Goal: Information Seeking & Learning: Learn about a topic

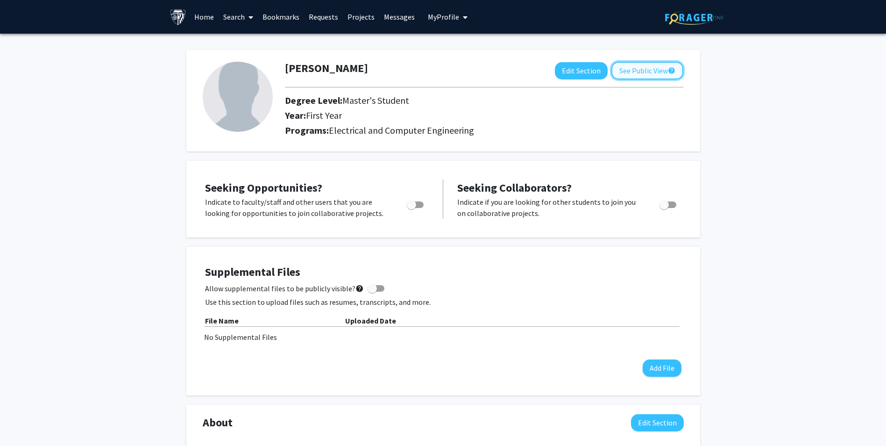
click at [662, 73] on button "See Public View help" at bounding box center [648, 71] width 72 height 18
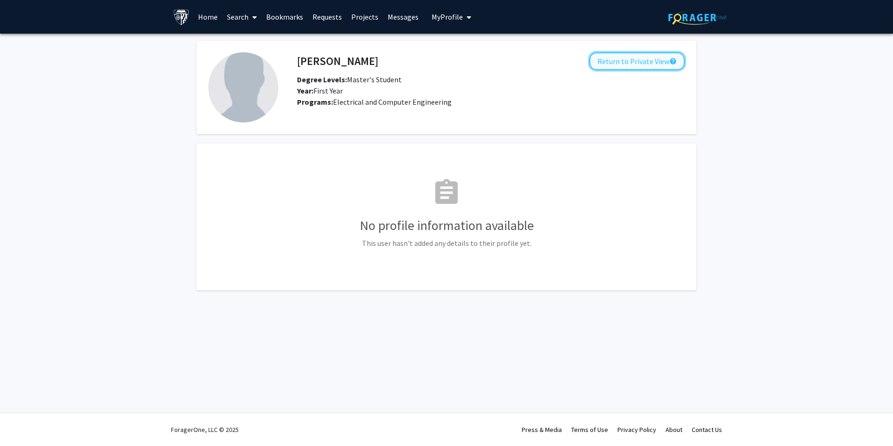
click at [647, 60] on button "Return to Private View help" at bounding box center [637, 61] width 95 height 18
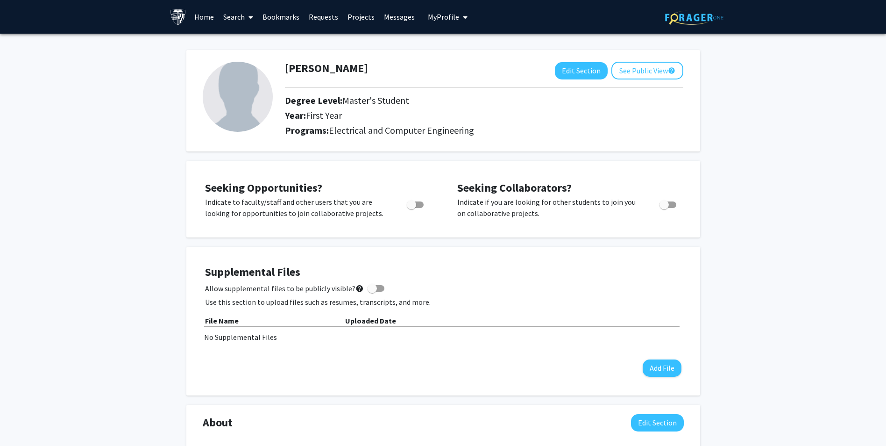
click at [359, 14] on link "Projects" at bounding box center [361, 16] width 36 height 33
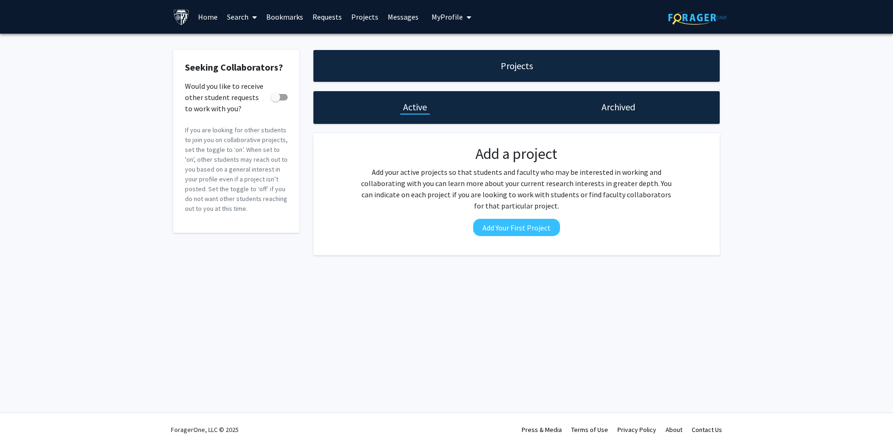
click at [330, 21] on link "Requests" at bounding box center [327, 16] width 39 height 33
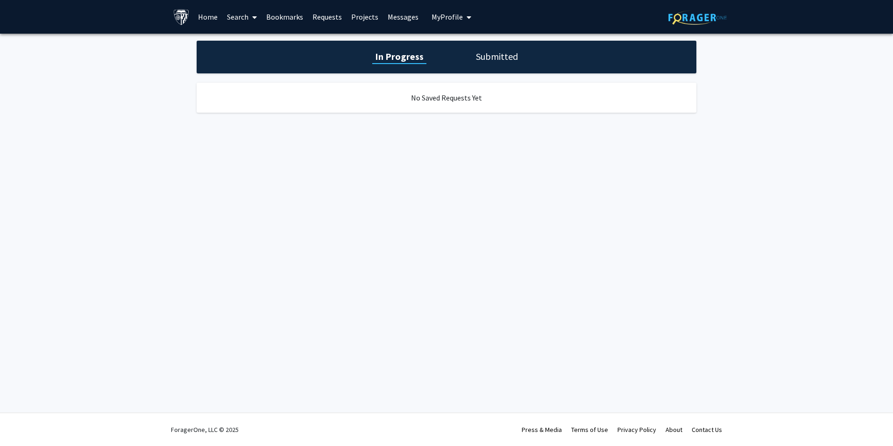
click at [277, 19] on link "Bookmarks" at bounding box center [285, 16] width 46 height 33
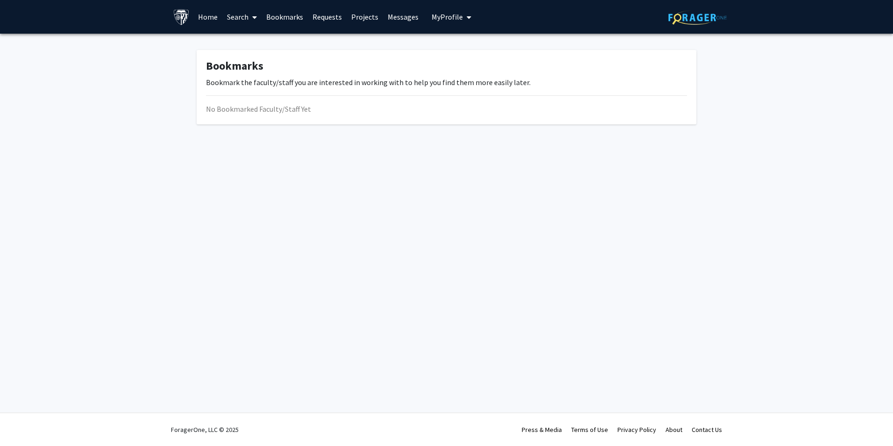
click at [331, 106] on div "No Bookmarked Faculty/Staff Yet" at bounding box center [446, 108] width 481 height 11
click at [322, 113] on div "No Bookmarked Faculty/Staff Yet" at bounding box center [446, 108] width 481 height 11
click at [243, 12] on link "Search" at bounding box center [241, 16] width 39 height 33
click at [271, 41] on span "Faculty/Staff" at bounding box center [256, 43] width 69 height 19
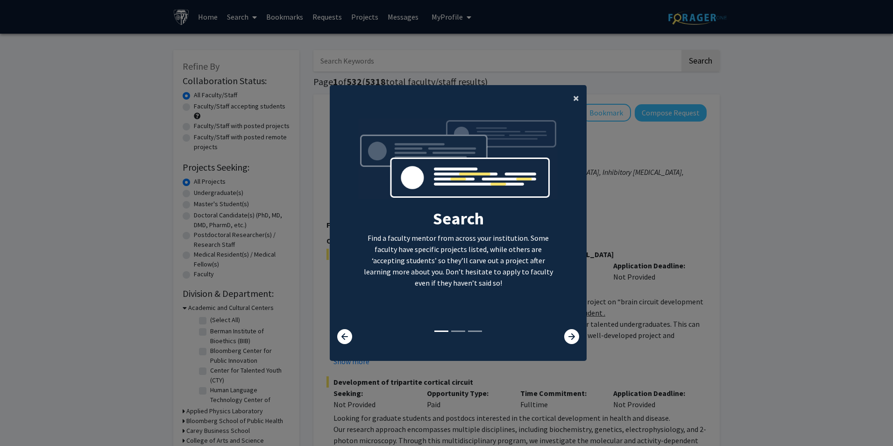
drag, startPoint x: 575, startPoint y: 94, endPoint x: 569, endPoint y: 99, distance: 7.3
click at [569, 99] on button "×" at bounding box center [576, 98] width 21 height 26
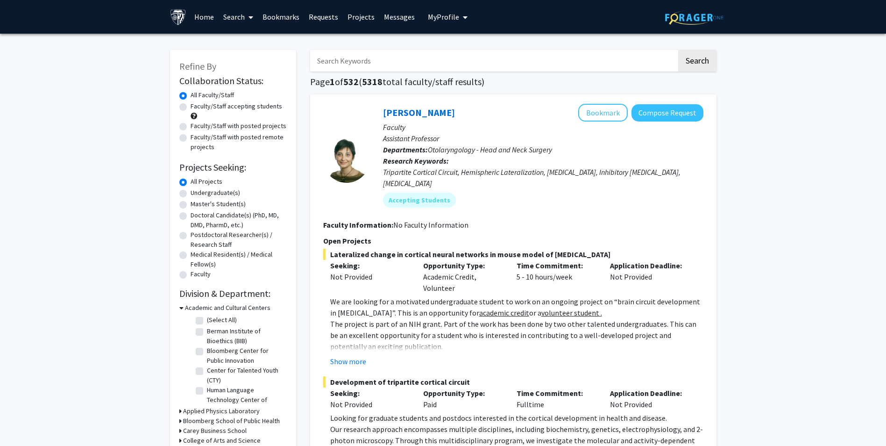
click at [435, 62] on input "Search Keywords" at bounding box center [493, 60] width 367 height 21
click at [678, 50] on button "Search" at bounding box center [697, 60] width 38 height 21
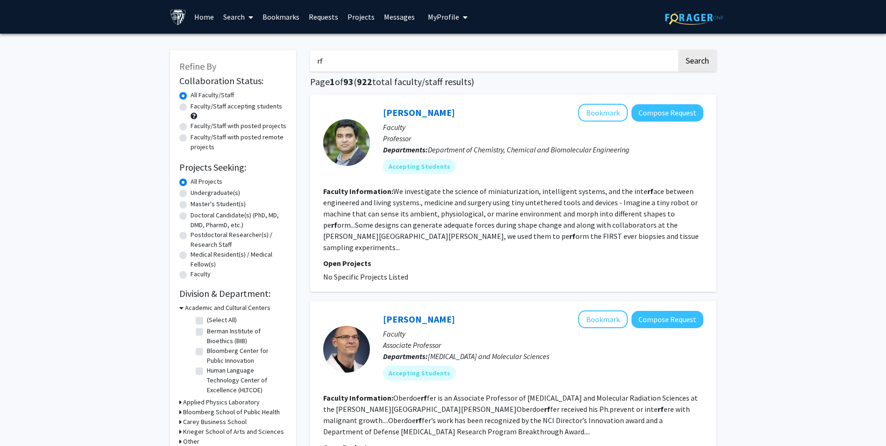
drag, startPoint x: 342, startPoint y: 57, endPoint x: 310, endPoint y: 60, distance: 32.3
click at [310, 60] on input "rf" at bounding box center [493, 60] width 367 height 21
type input "antenna"
click at [678, 50] on button "Search" at bounding box center [697, 60] width 38 height 21
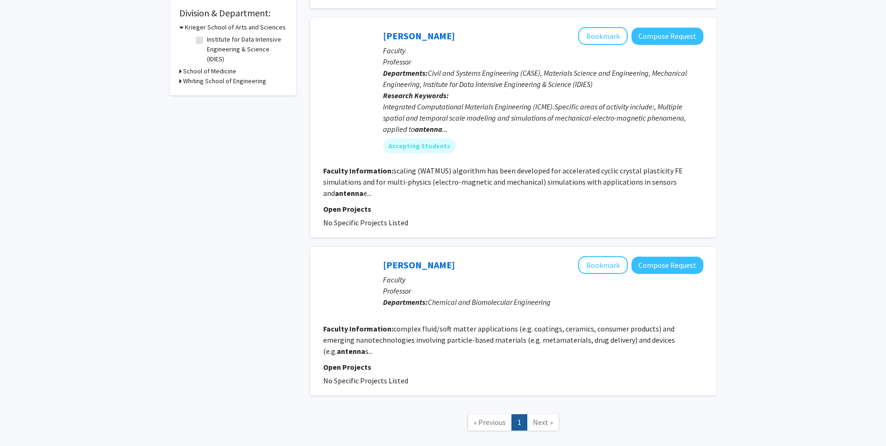
scroll to position [322, 0]
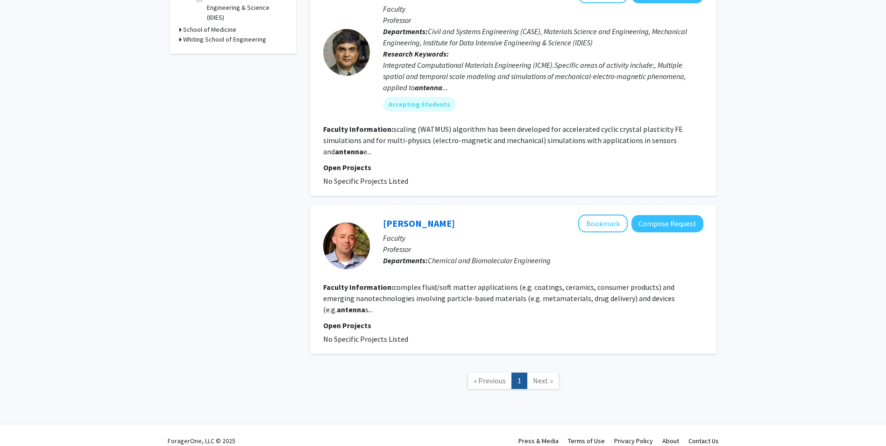
click at [534, 376] on span "Next »" at bounding box center [543, 380] width 20 height 9
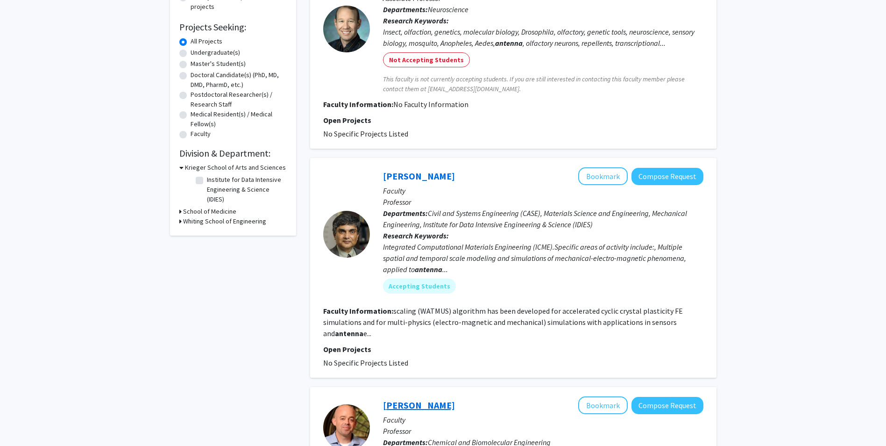
scroll to position [187, 0]
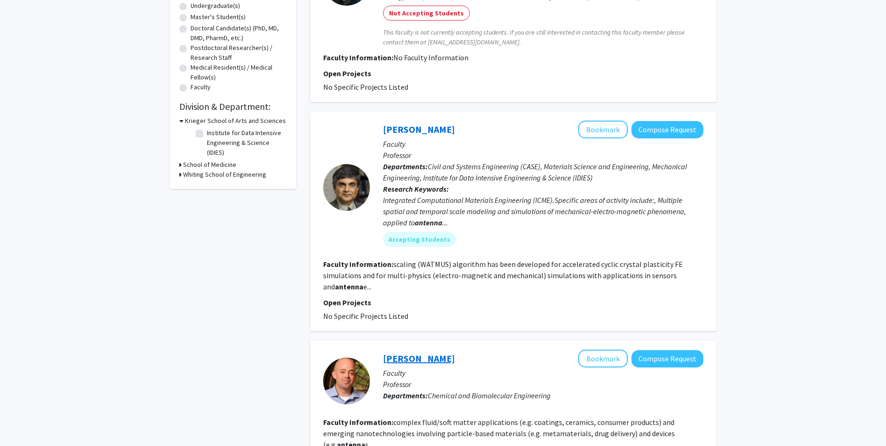
click at [412, 355] on link "[PERSON_NAME]" at bounding box center [419, 358] width 72 height 12
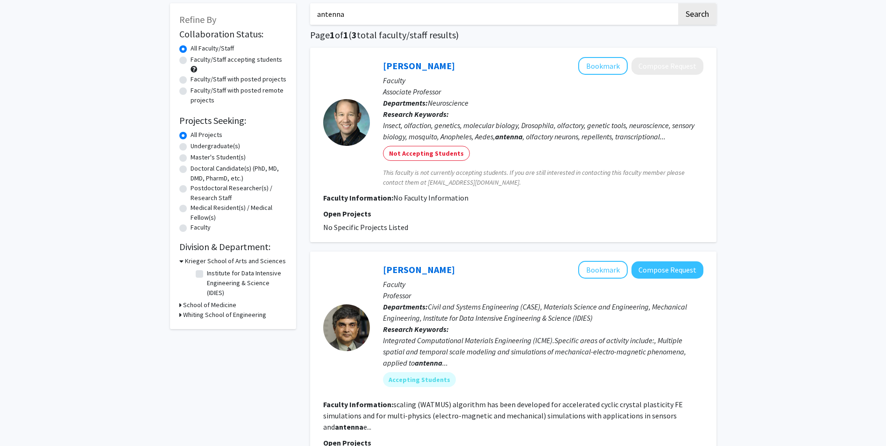
scroll to position [140, 0]
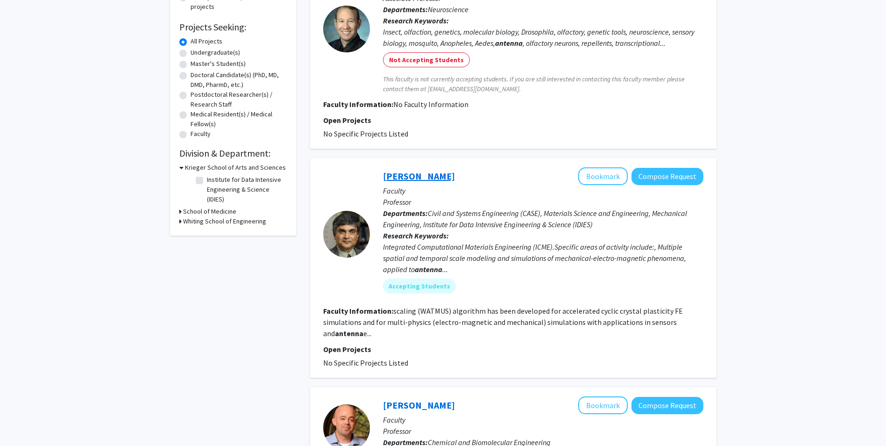
click at [401, 172] on link "[PERSON_NAME]" at bounding box center [419, 176] width 72 height 12
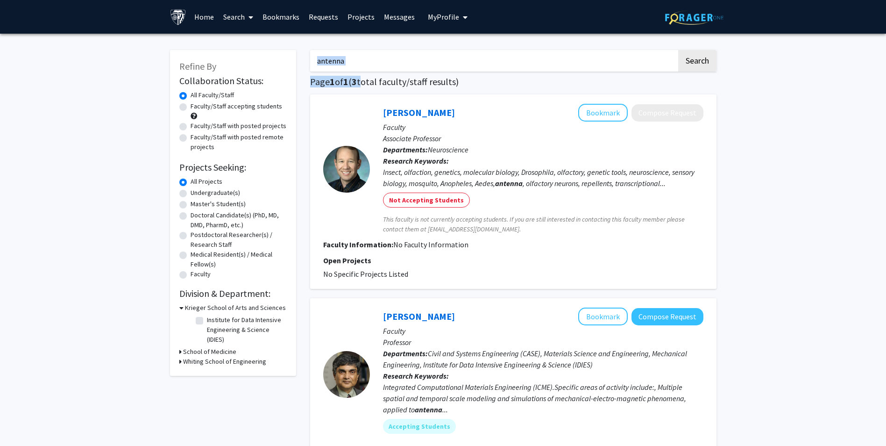
drag, startPoint x: 364, startPoint y: 72, endPoint x: 323, endPoint y: 64, distance: 40.9
click at [323, 64] on div "antenna Search Page 1 of 1 ( 3 total faculty/staff results) [PERSON_NAME] Bookm…" at bounding box center [513, 385] width 421 height 689
drag, startPoint x: 379, startPoint y: 54, endPoint x: 287, endPoint y: 59, distance: 92.7
click at [296, 62] on div "Refine By Collaboration Status: Collaboration Status All Faculty/Staff Collabor…" at bounding box center [443, 385] width 561 height 689
type input "microwave"
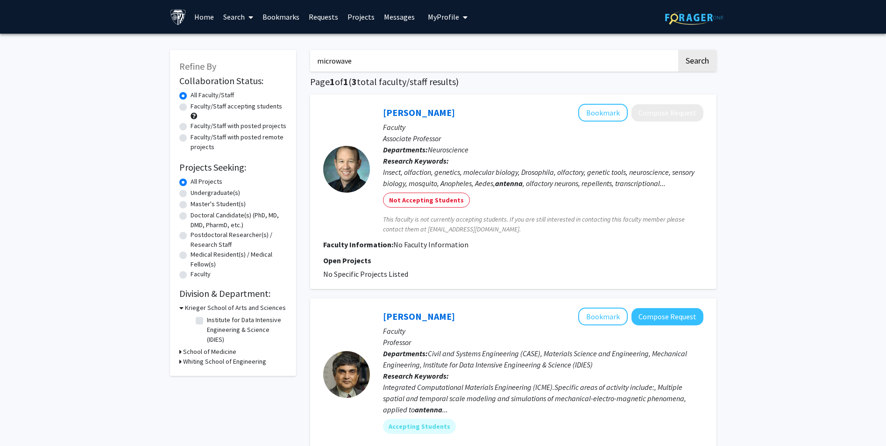
click at [678, 50] on button "Search" at bounding box center [697, 60] width 38 height 21
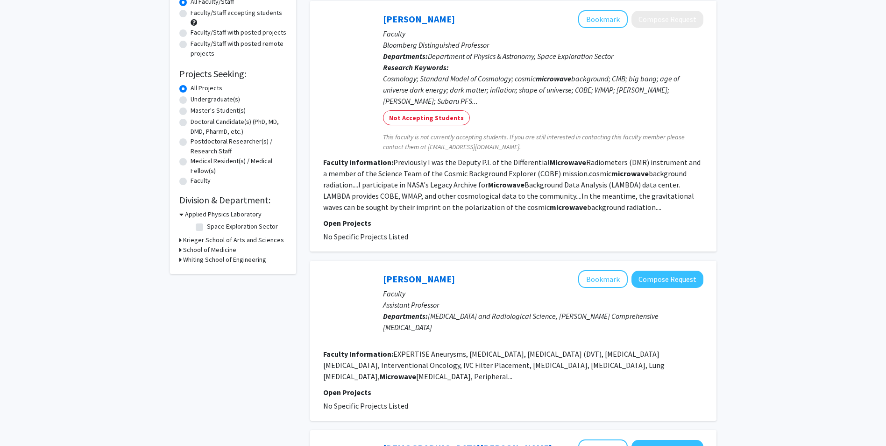
scroll to position [140, 0]
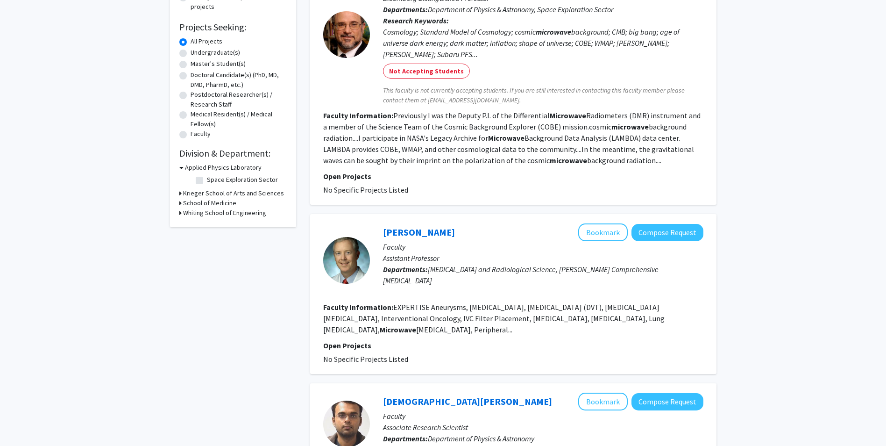
click at [181, 213] on icon at bounding box center [180, 213] width 2 height 10
click at [207, 228] on label "Electrical and Computer Engineering" at bounding box center [246, 230] width 78 height 20
click at [207, 226] on input "Electrical and Computer Engineering" at bounding box center [210, 223] width 6 height 6
checkbox input "true"
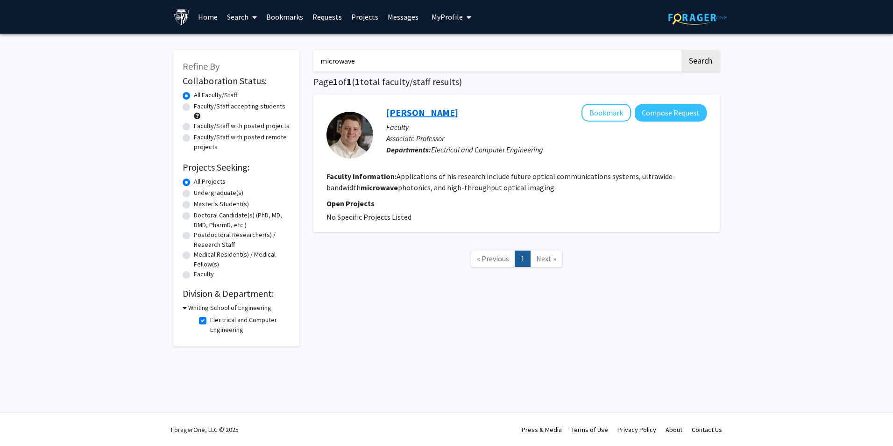
click at [408, 111] on link "[PERSON_NAME]" at bounding box center [422, 113] width 72 height 12
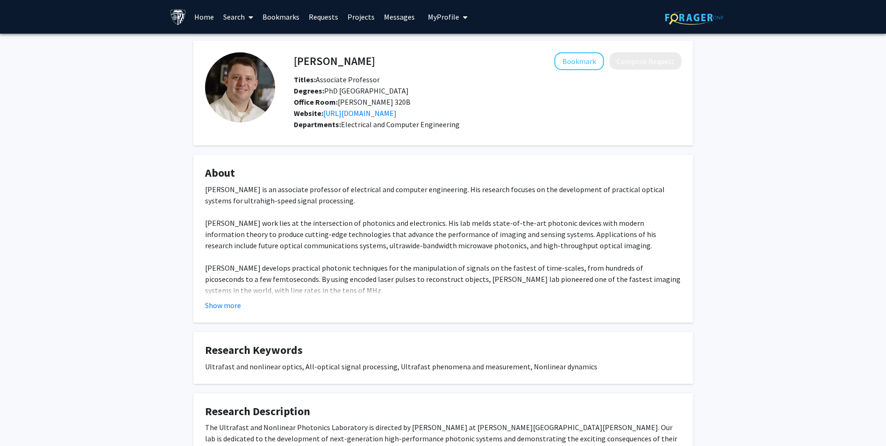
scroll to position [68, 0]
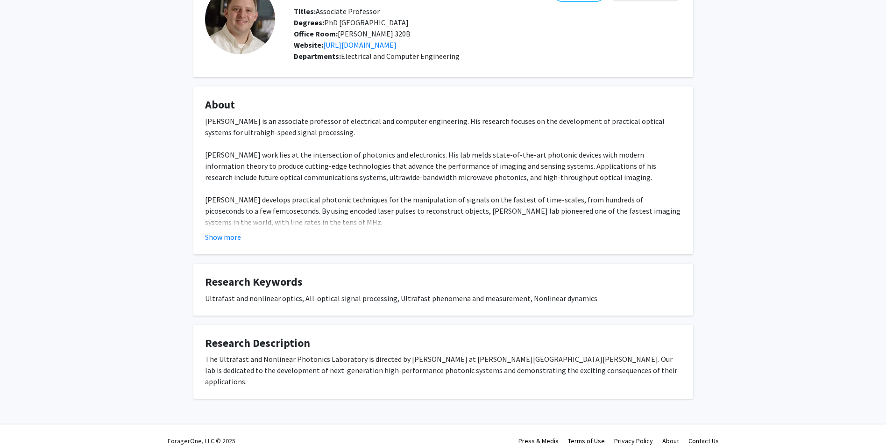
drag, startPoint x: 239, startPoint y: 238, endPoint x: 237, endPoint y: 232, distance: 6.1
click at [237, 233] on button "Show more" at bounding box center [223, 236] width 36 height 11
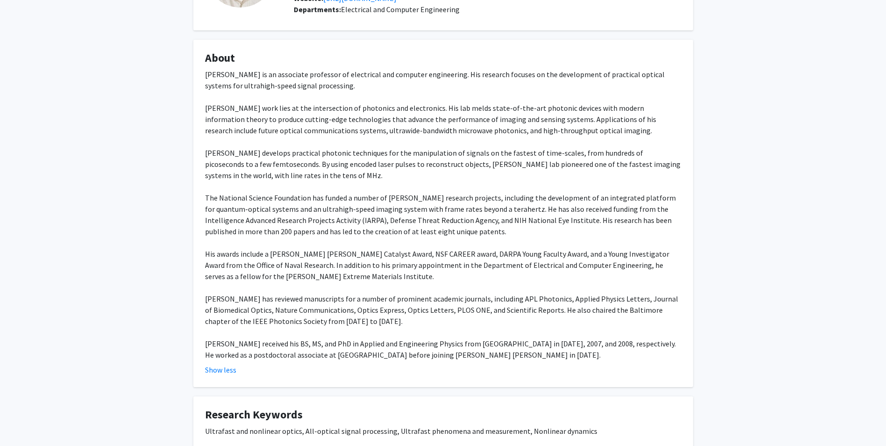
scroll to position [248, 0]
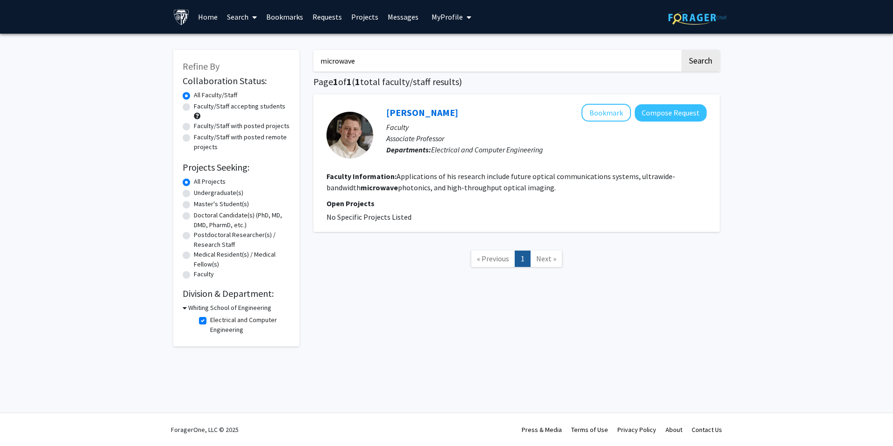
click at [210, 320] on label "Electrical and Computer Engineering" at bounding box center [249, 325] width 78 height 20
click at [210, 320] on input "Electrical and Computer Engineering" at bounding box center [213, 318] width 6 height 6
checkbox input "false"
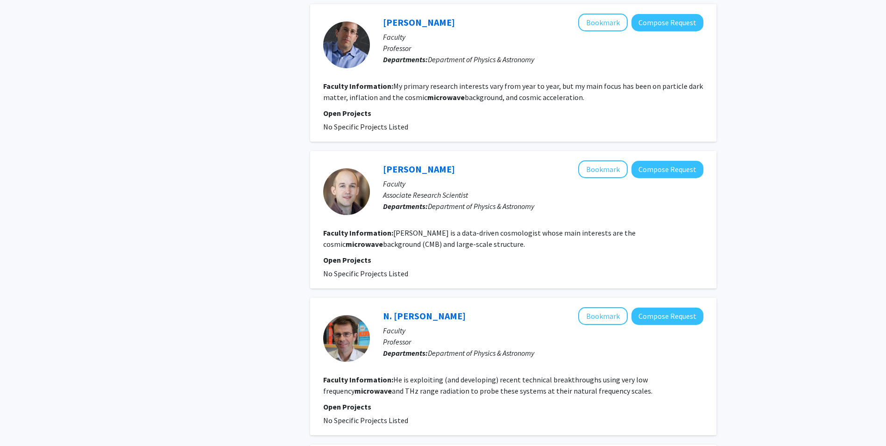
scroll to position [1121, 0]
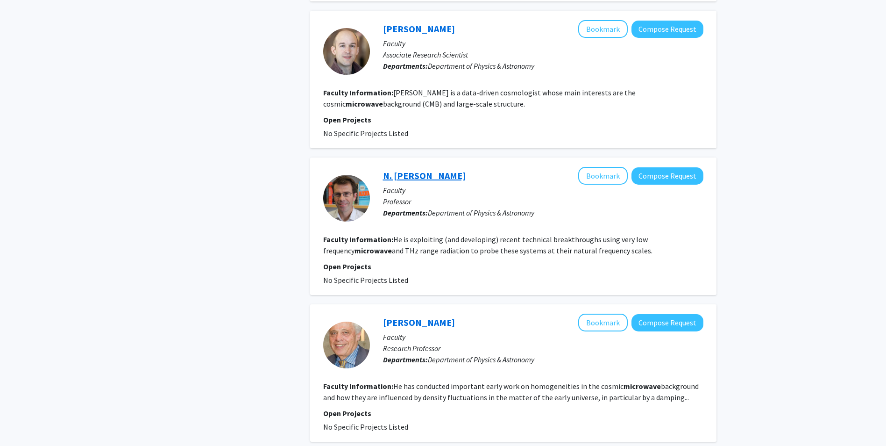
click at [431, 170] on link "N. [PERSON_NAME]" at bounding box center [424, 176] width 83 height 12
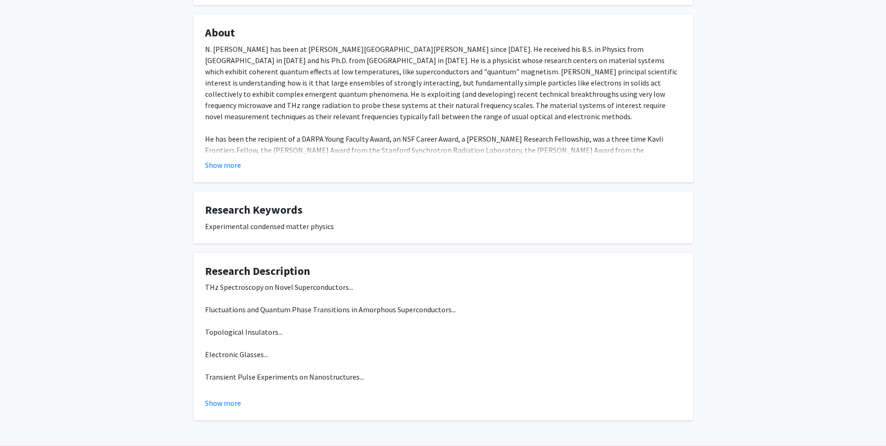
scroll to position [173, 0]
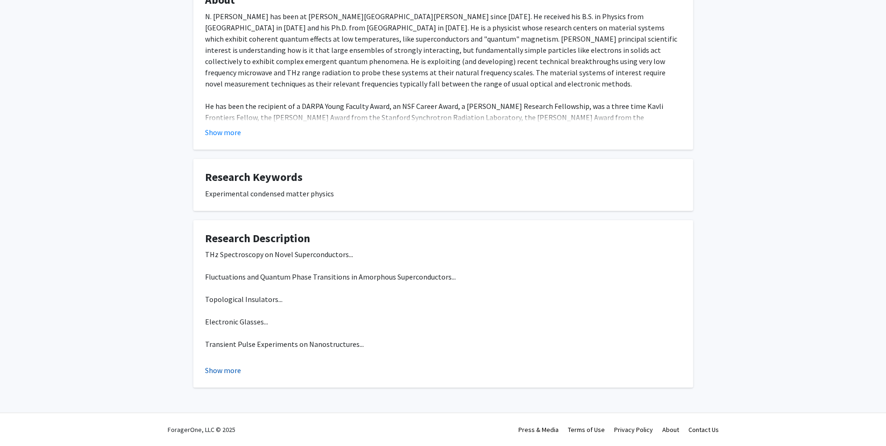
click at [214, 373] on button "Show more" at bounding box center [223, 369] width 36 height 11
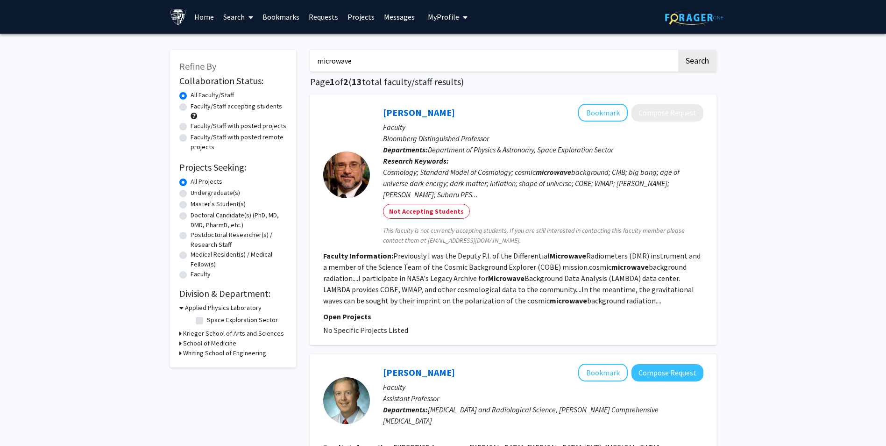
drag, startPoint x: 425, startPoint y: 65, endPoint x: 281, endPoint y: 68, distance: 144.4
click at [678, 50] on button "Search" at bounding box center [697, 60] width 38 height 21
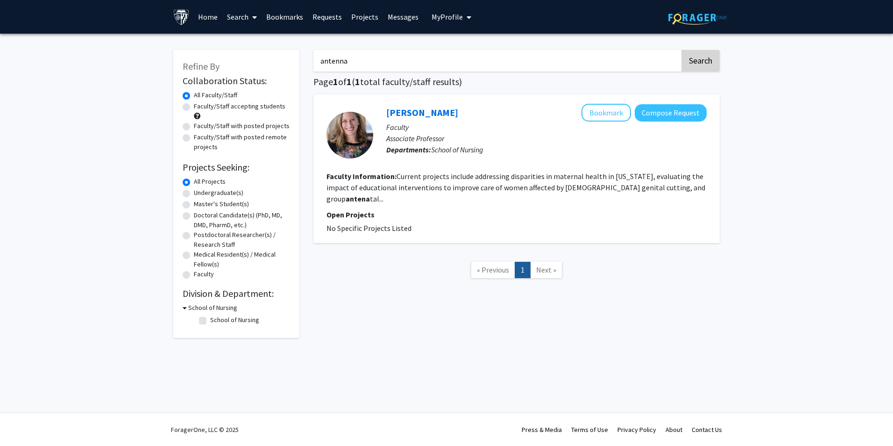
type input "antenna"
click at [706, 65] on button "Search" at bounding box center [701, 60] width 38 height 21
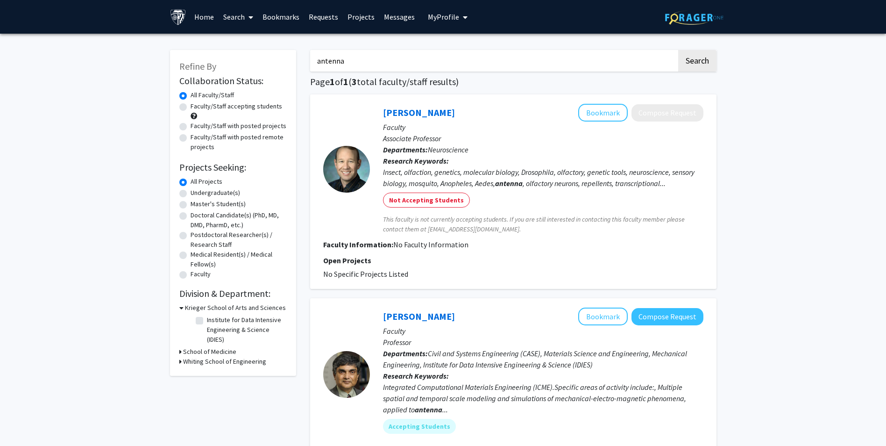
click at [230, 352] on h3 "School of Medicine" at bounding box center [209, 352] width 53 height 10
drag, startPoint x: 230, startPoint y: 352, endPoint x: 230, endPoint y: 378, distance: 25.2
click at [230, 378] on h3 "Whiting School of Engineering" at bounding box center [224, 377] width 83 height 10
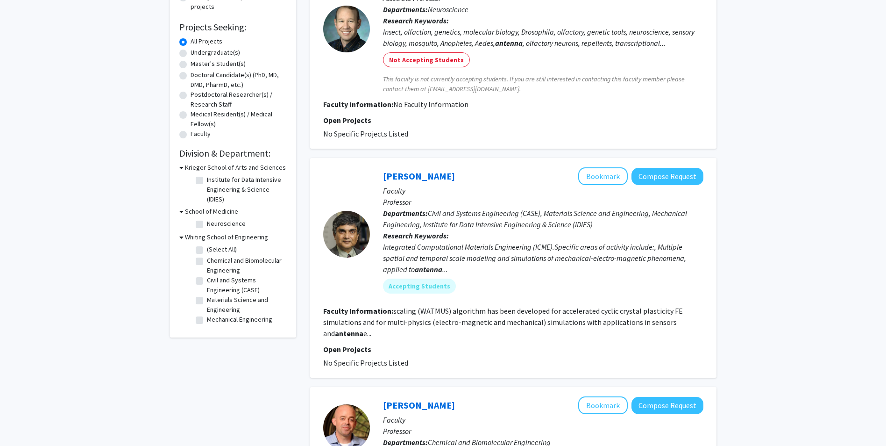
click at [207, 247] on label "(Select All)" at bounding box center [222, 249] width 30 height 10
click at [207, 247] on input "(Select All)" at bounding box center [210, 247] width 6 height 6
checkbox input "true"
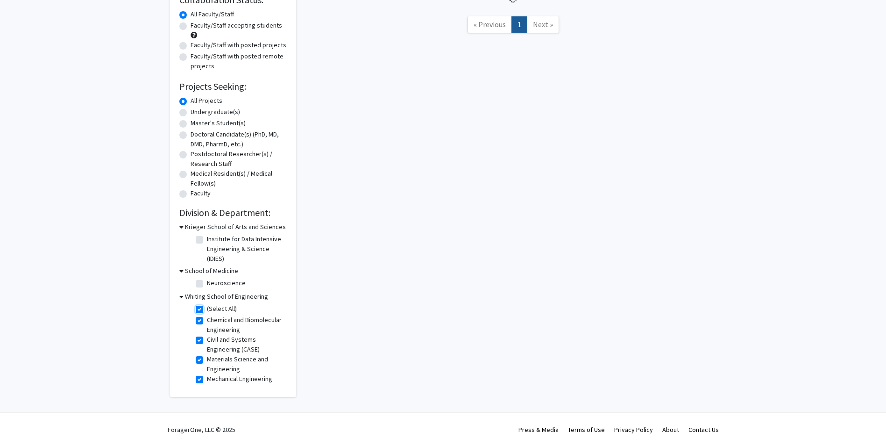
checkbox input "true"
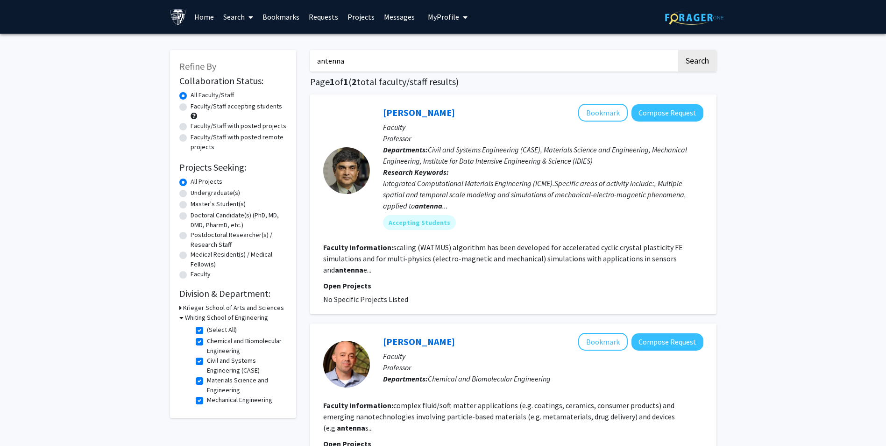
scroll to position [118, 0]
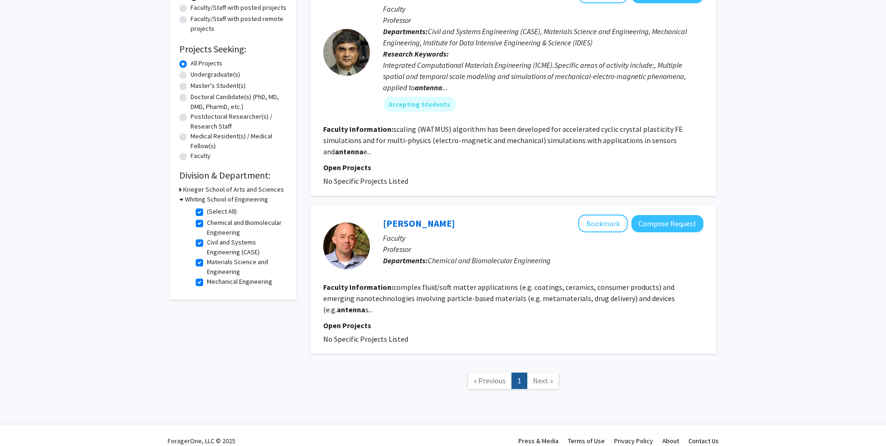
click at [207, 210] on label "(Select All)" at bounding box center [222, 212] width 30 height 10
click at [207, 210] on input "(Select All)" at bounding box center [210, 210] width 6 height 6
checkbox input "false"
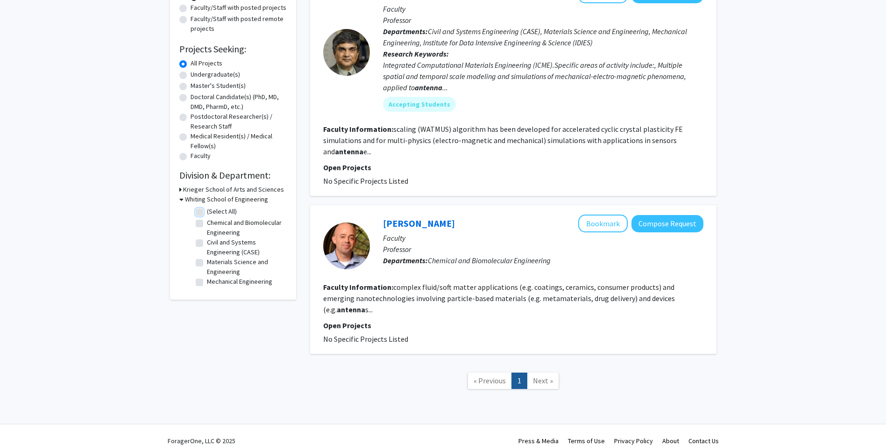
checkbox input "false"
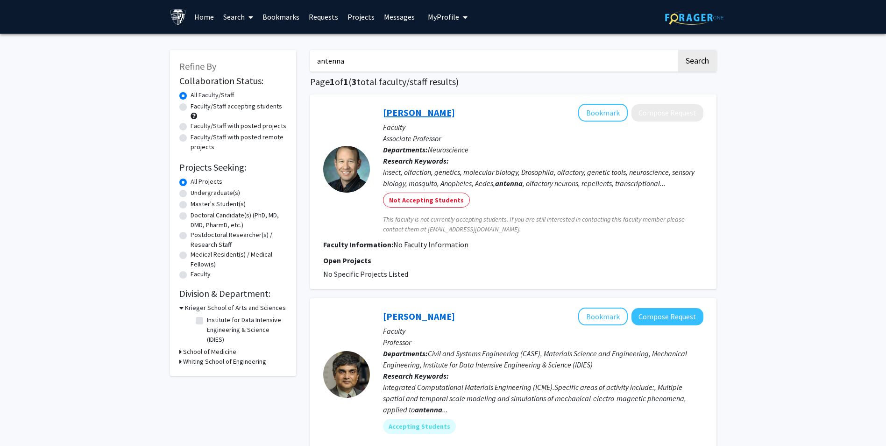
click at [438, 111] on link "[PERSON_NAME]" at bounding box center [419, 113] width 72 height 12
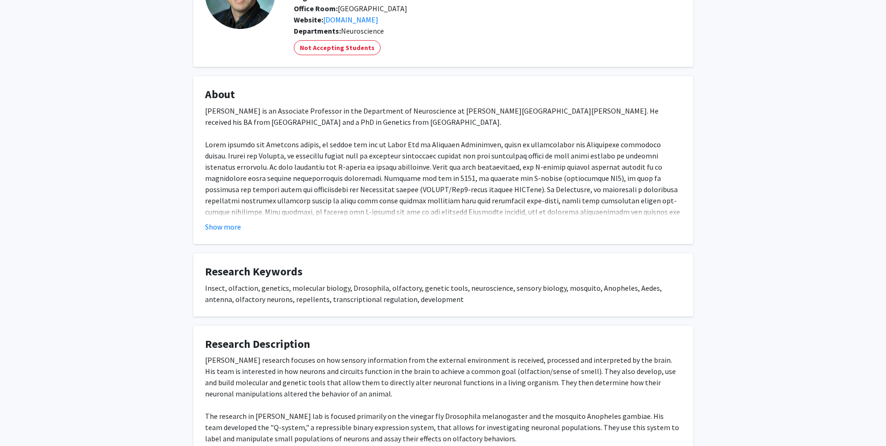
scroll to position [140, 0]
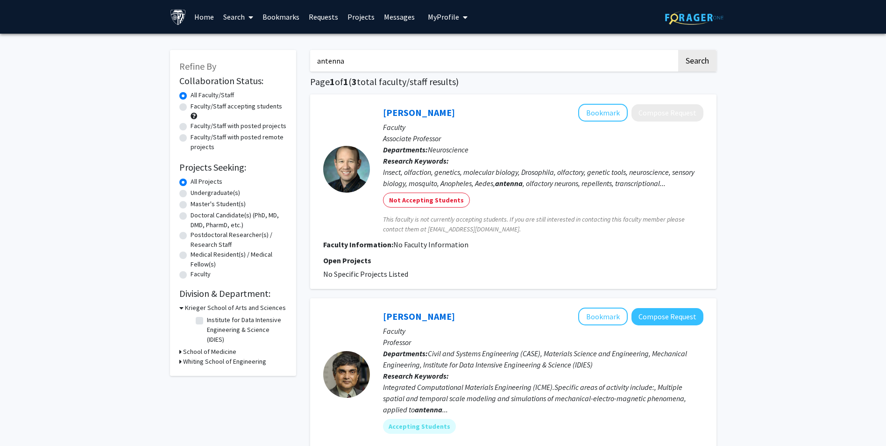
drag, startPoint x: 328, startPoint y: 71, endPoint x: 192, endPoint y: 80, distance: 136.3
click at [262, 76] on div "Refine By Collaboration Status: Collaboration Status All Faculty/Staff Collabor…" at bounding box center [443, 385] width 561 height 689
click at [695, 65] on button "Search" at bounding box center [697, 60] width 38 height 21
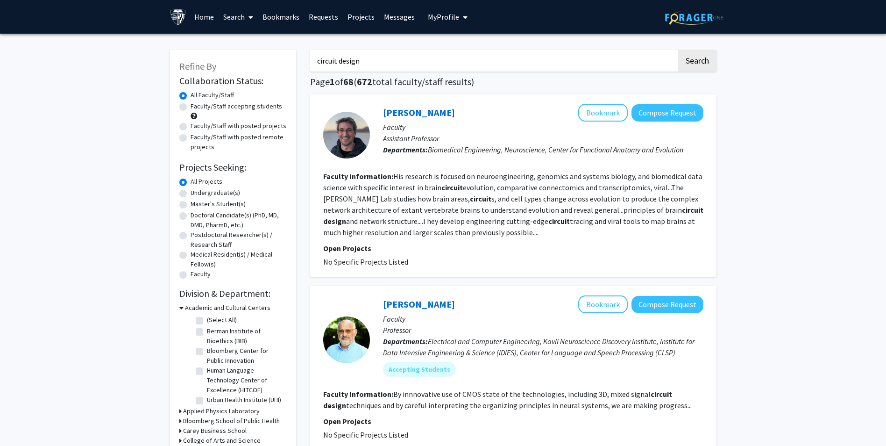
drag, startPoint x: 371, startPoint y: 59, endPoint x: 246, endPoint y: 77, distance: 126.5
type input "radio frequency"
click at [686, 54] on button "Search" at bounding box center [697, 60] width 38 height 21
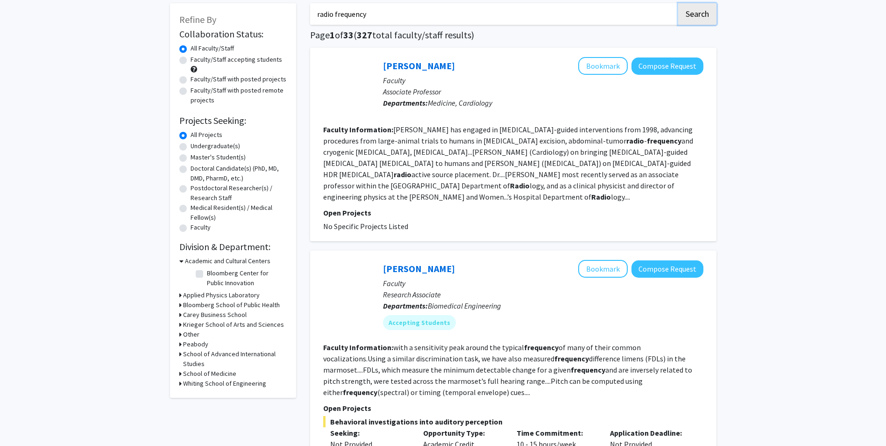
scroll to position [93, 0]
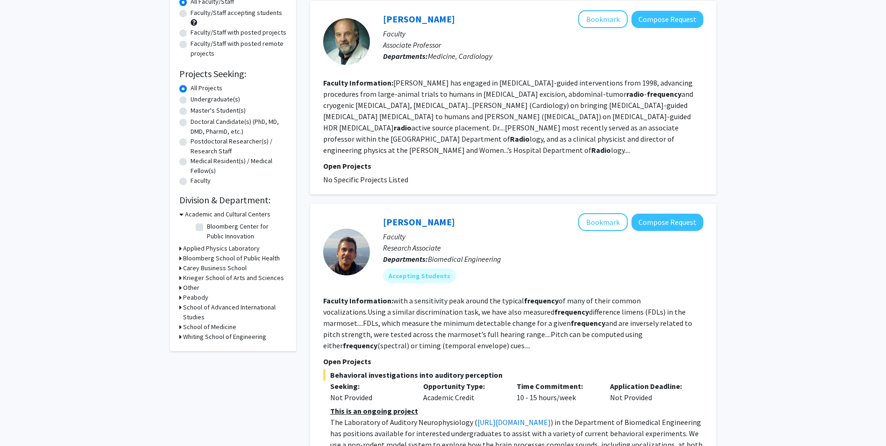
click at [217, 333] on h3 "Whiting School of Engineering" at bounding box center [224, 337] width 83 height 10
click at [207, 358] on label "Electrical and Computer Engineering" at bounding box center [246, 348] width 78 height 20
click at [207, 344] on input "Electrical and Computer Engineering" at bounding box center [210, 341] width 6 height 6
checkbox input "true"
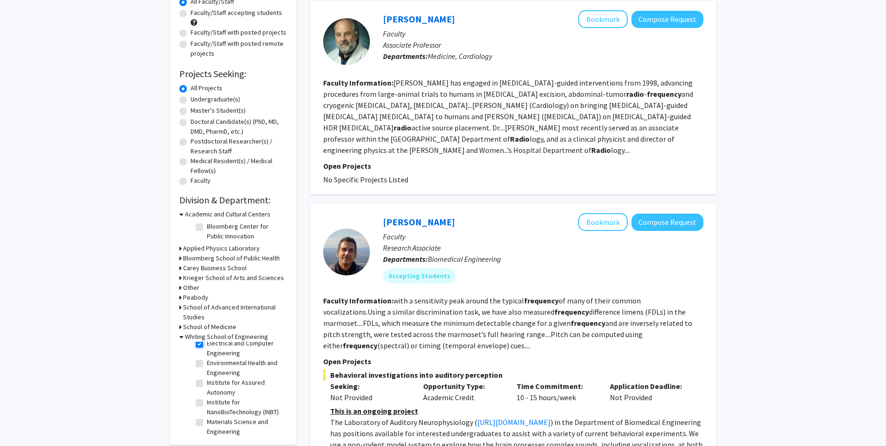
checkbox input "true"
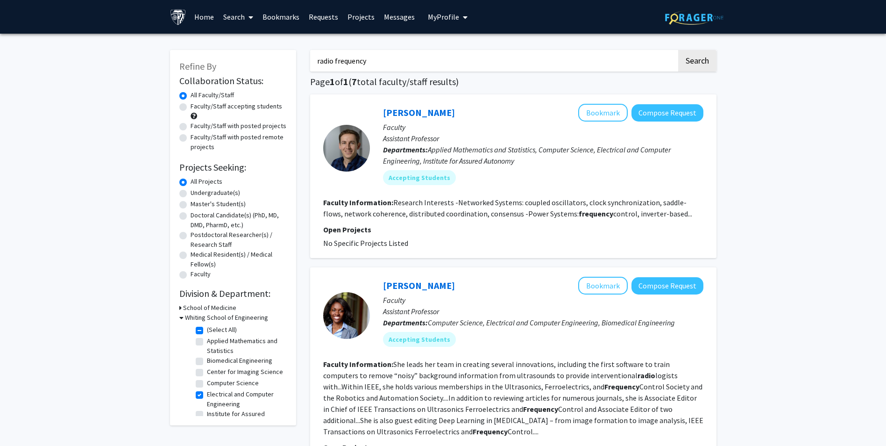
drag, startPoint x: 371, startPoint y: 62, endPoint x: 263, endPoint y: 66, distance: 108.0
type input "electromagnetics"
click at [696, 63] on button "Search" at bounding box center [697, 60] width 38 height 21
checkbox input "false"
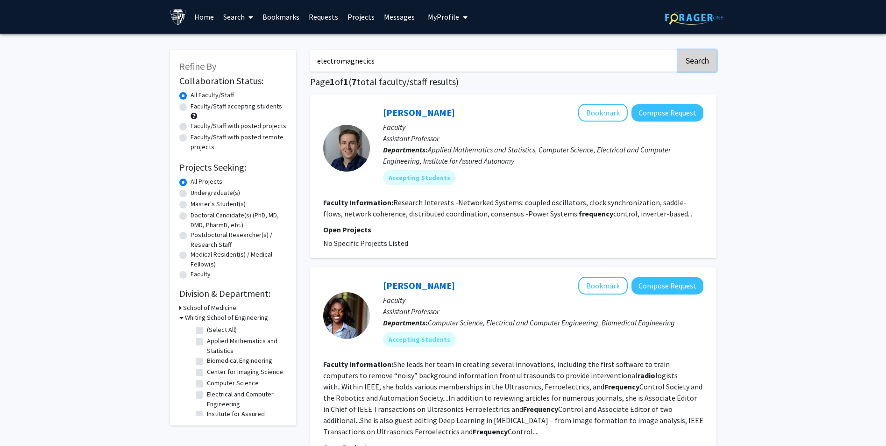
checkbox input "false"
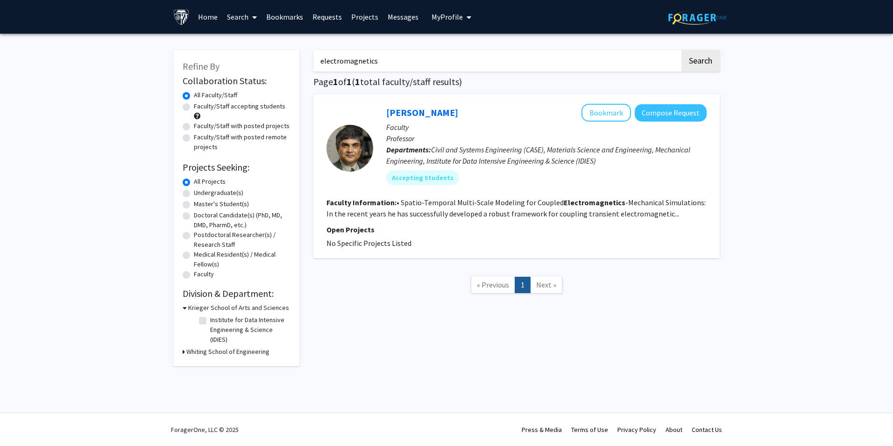
click at [535, 197] on section "Faculty Information: • Spatio-Temporal Multi-Scale Modeling for Coupled Electro…" at bounding box center [517, 208] width 380 height 22
click at [420, 115] on link "[PERSON_NAME]" at bounding box center [422, 113] width 72 height 12
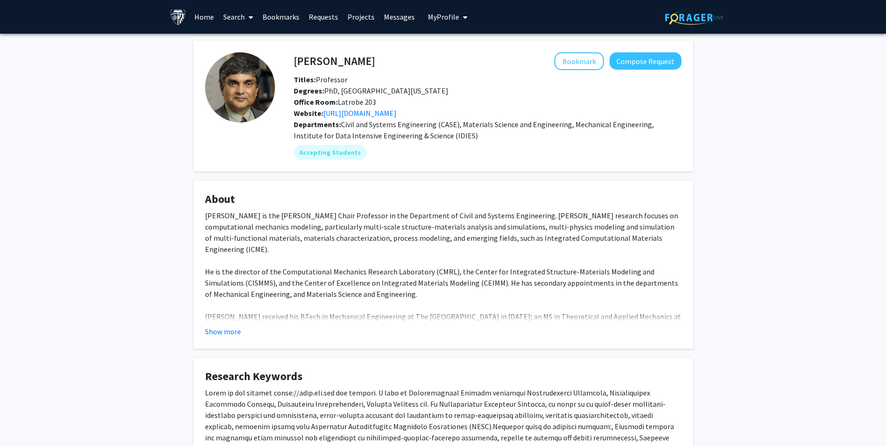
click at [219, 338] on fg-card "About [PERSON_NAME] is the [PERSON_NAME] Chair Professor in the Department of C…" at bounding box center [443, 265] width 500 height 168
click at [219, 331] on button "Show more" at bounding box center [223, 331] width 36 height 11
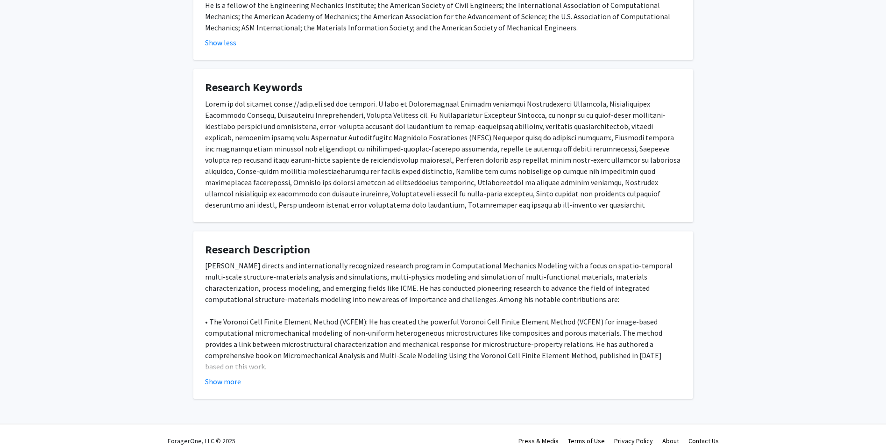
scroll to position [64, 0]
